Goal: Download file/media

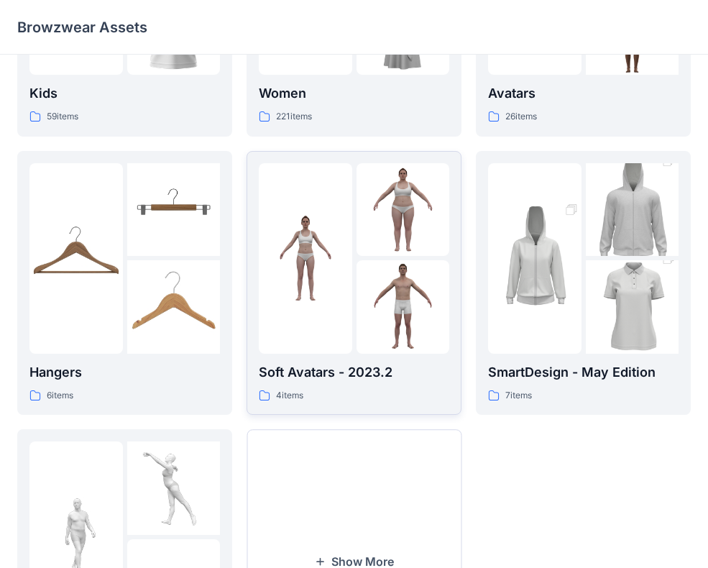
scroll to position [365, 0]
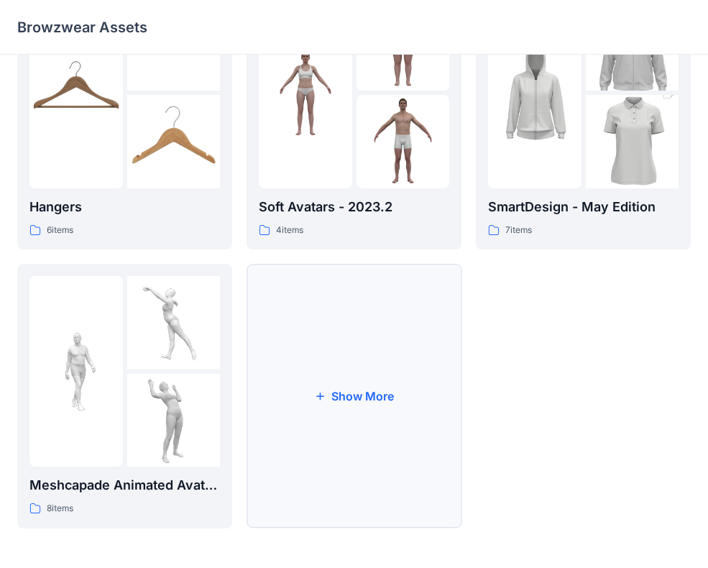
click at [341, 384] on button "Show More" at bounding box center [354, 396] width 215 height 265
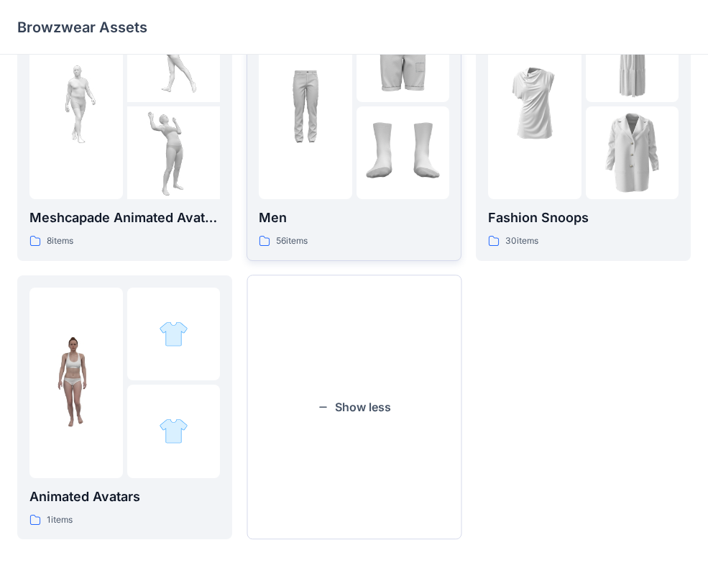
scroll to position [644, 0]
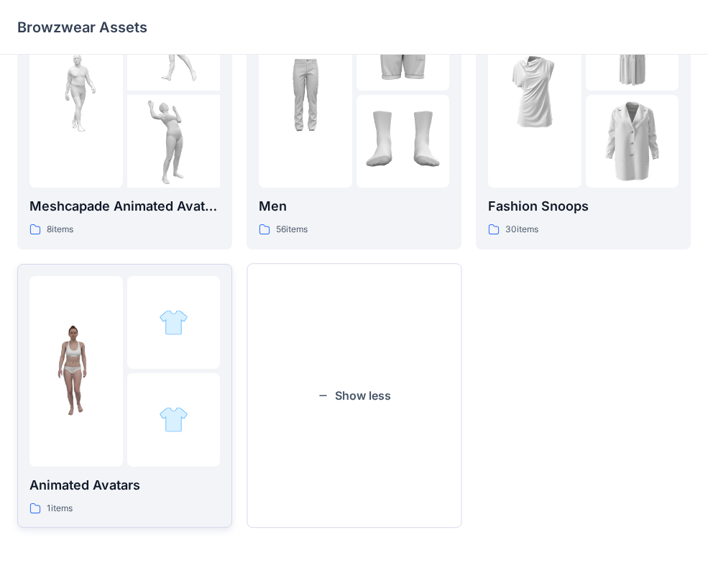
click at [115, 367] on img at bounding box center [75, 370] width 93 height 93
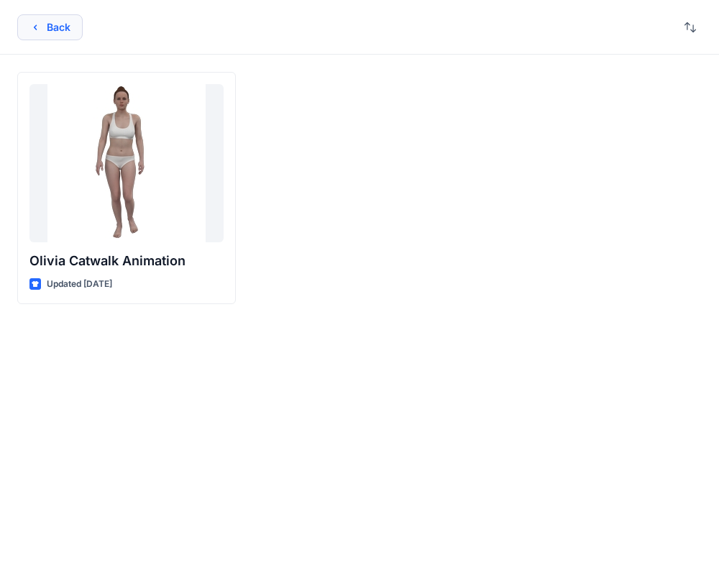
click at [65, 20] on button "Back" at bounding box center [49, 27] width 65 height 26
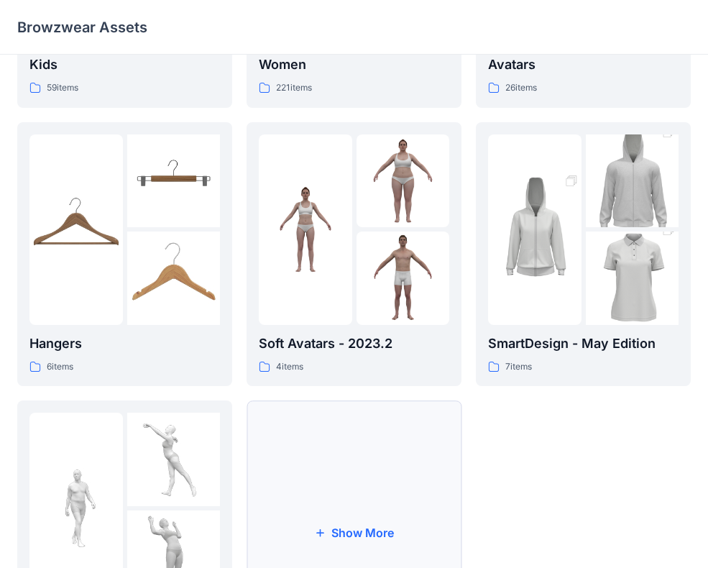
scroll to position [365, 0]
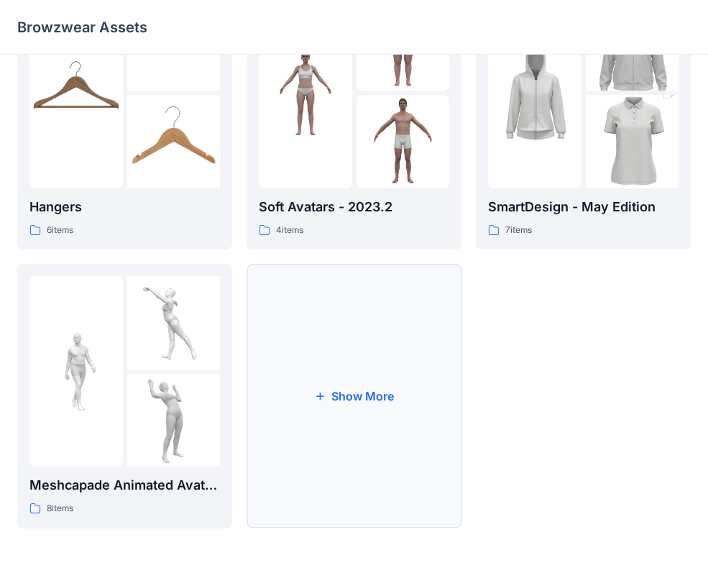
click at [380, 337] on button "Show More" at bounding box center [354, 396] width 215 height 265
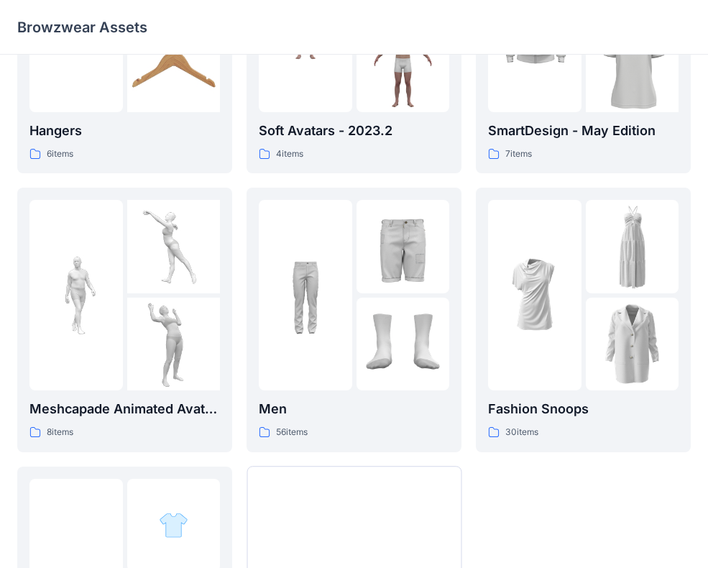
scroll to position [455, 0]
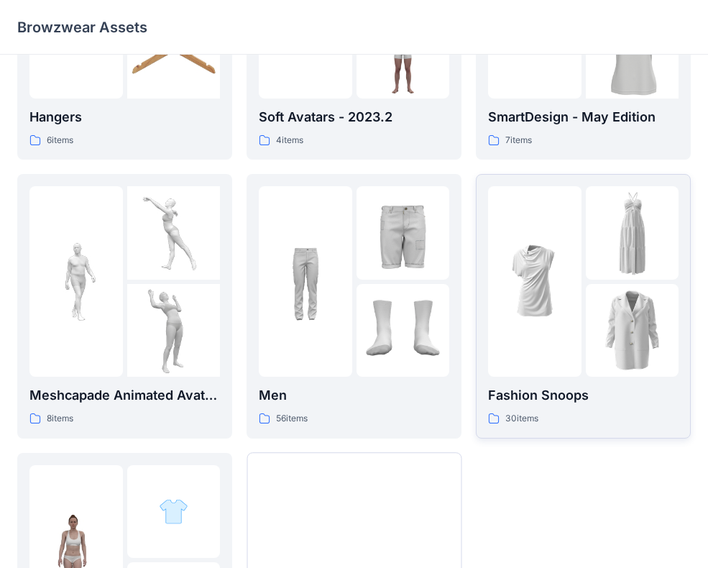
click at [562, 326] on img at bounding box center [534, 281] width 93 height 93
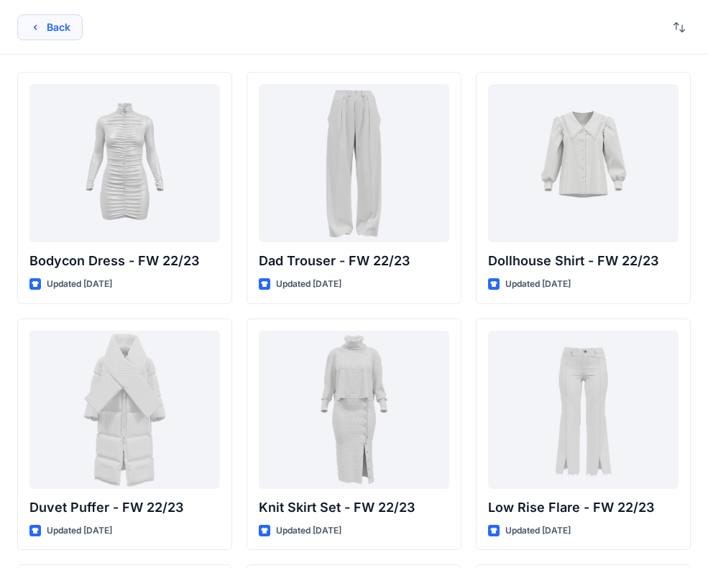
click at [55, 33] on button "Back" at bounding box center [49, 27] width 65 height 26
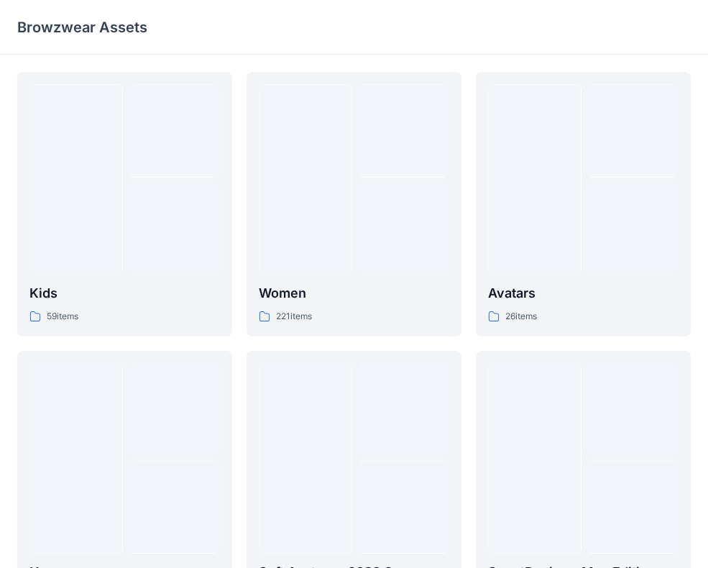
scroll to position [455, 0]
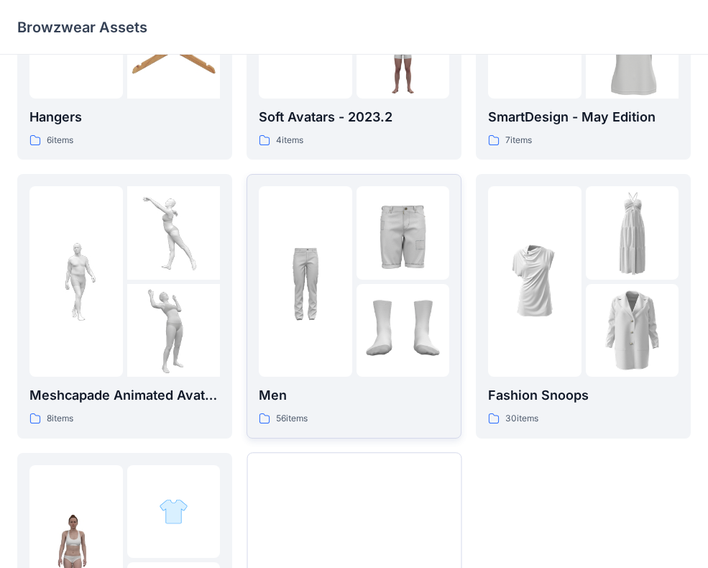
click at [406, 280] on div at bounding box center [403, 281] width 93 height 191
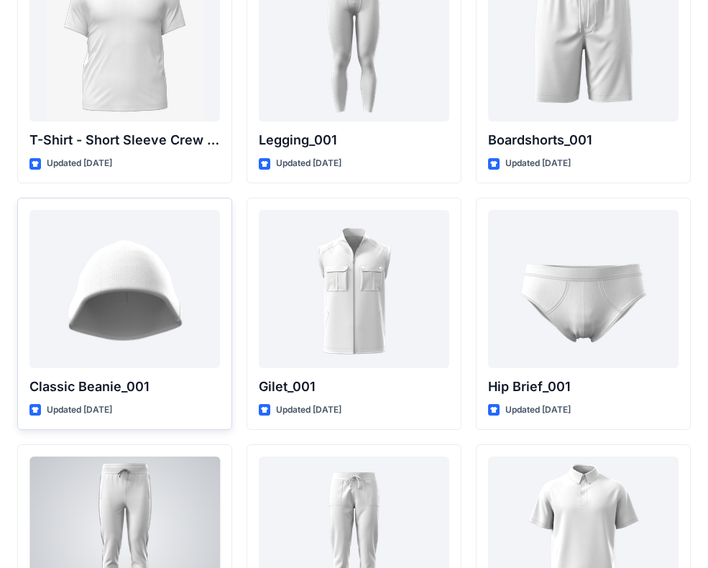
scroll to position [2538, 0]
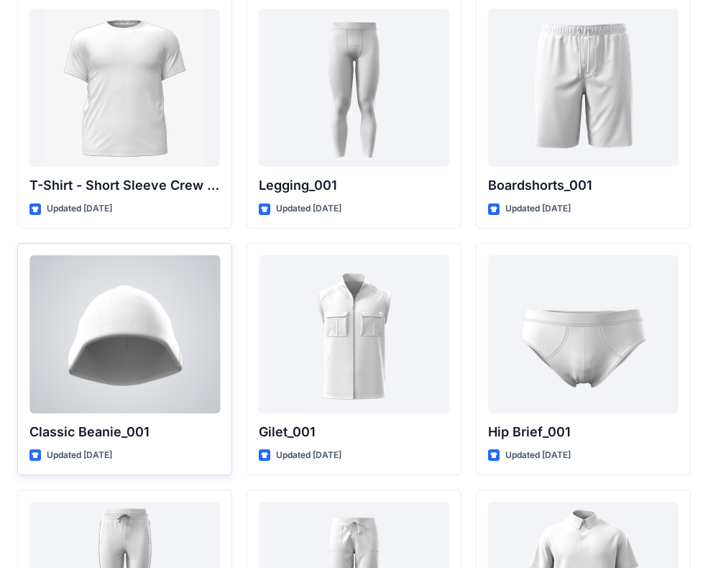
click at [146, 334] on div at bounding box center [124, 334] width 191 height 158
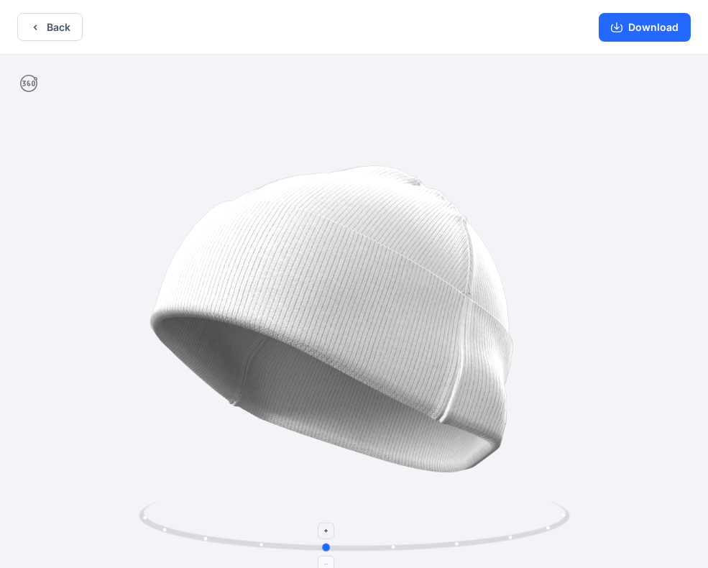
drag, startPoint x: 354, startPoint y: 549, endPoint x: 325, endPoint y: 518, distance: 42.7
click at [325, 518] on icon at bounding box center [356, 528] width 435 height 54
click at [636, 28] on button "Download" at bounding box center [645, 27] width 92 height 29
